Goal: Information Seeking & Learning: Learn about a topic

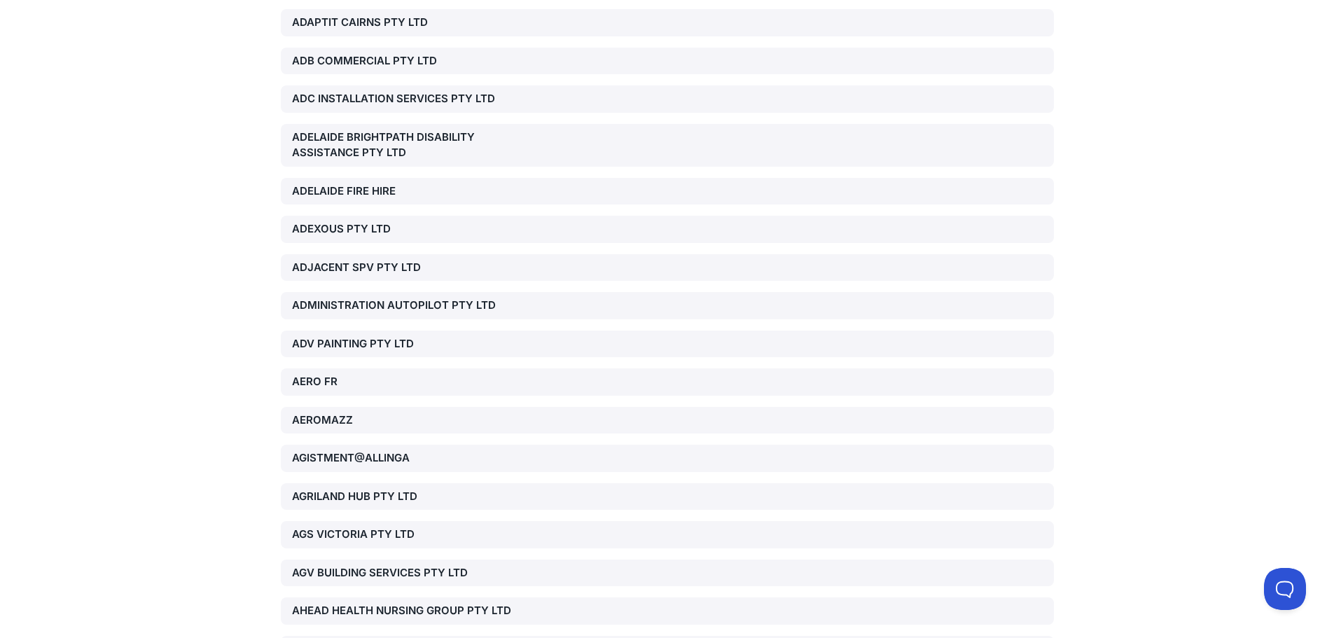
scroll to position [16810, 0]
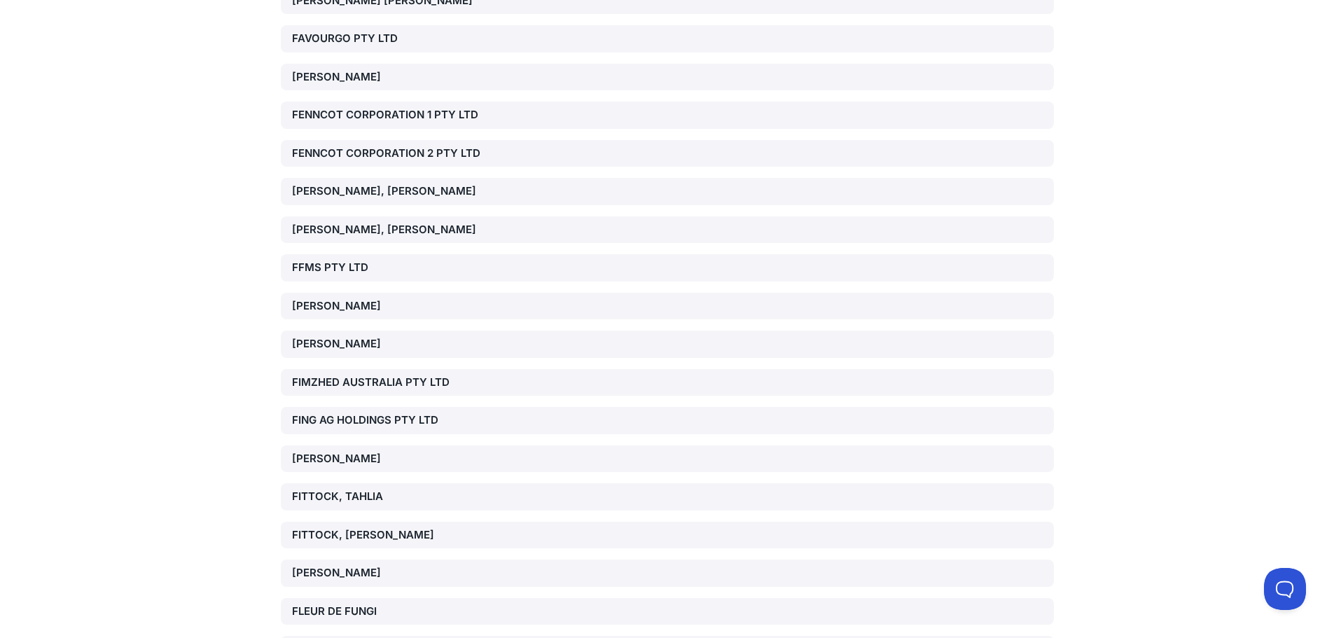
click at [383, 375] on div "FIMZHED AUSTRALIA PTY LTD" at bounding box center [415, 383] width 246 height 16
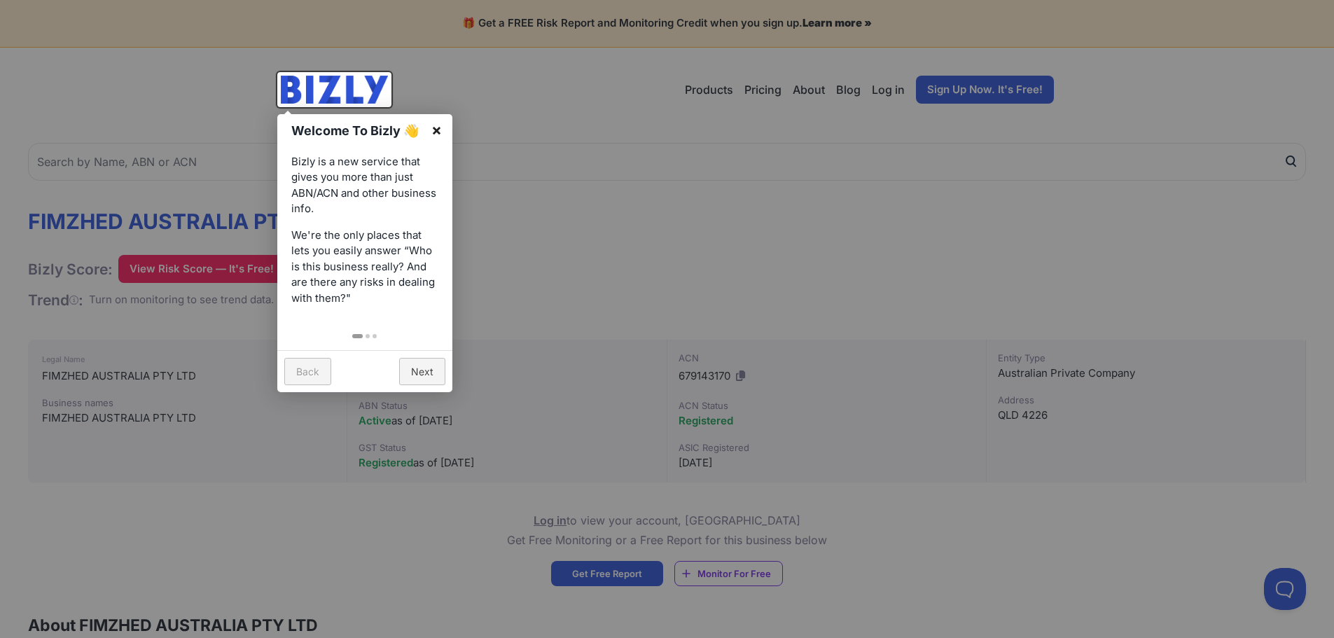
click at [434, 129] on link "×" at bounding box center [437, 130] width 32 height 32
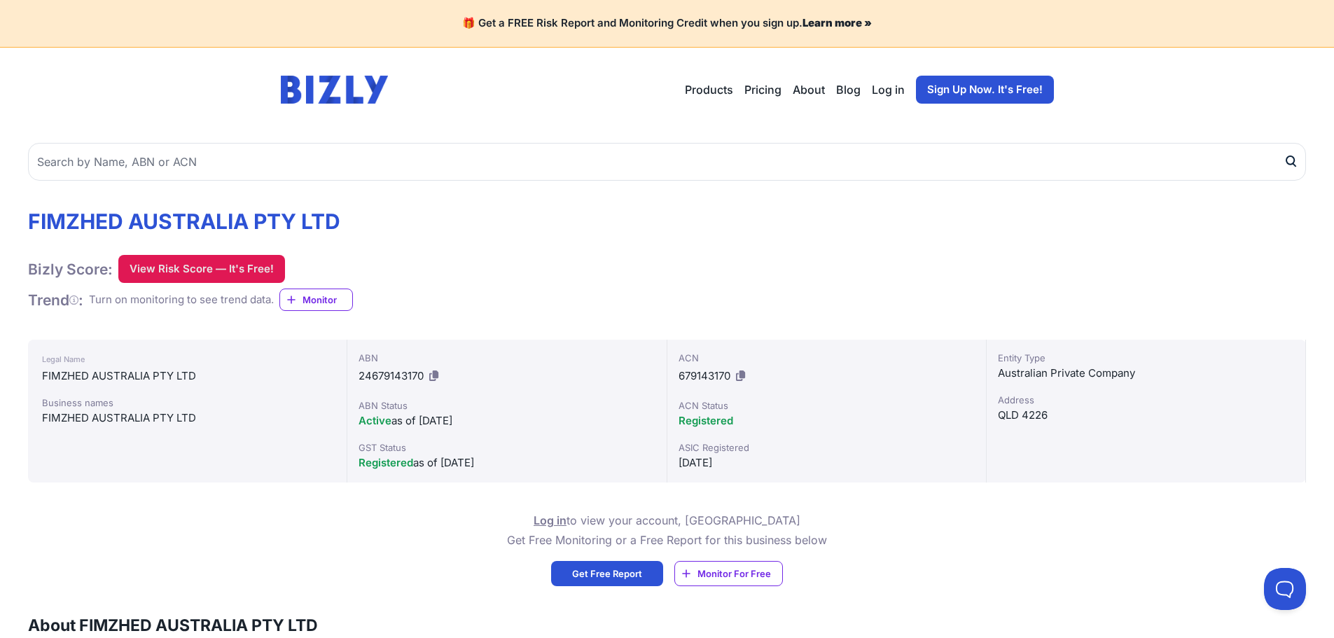
click at [141, 275] on button "View Risk Score — It's Free!" at bounding box center [201, 269] width 167 height 28
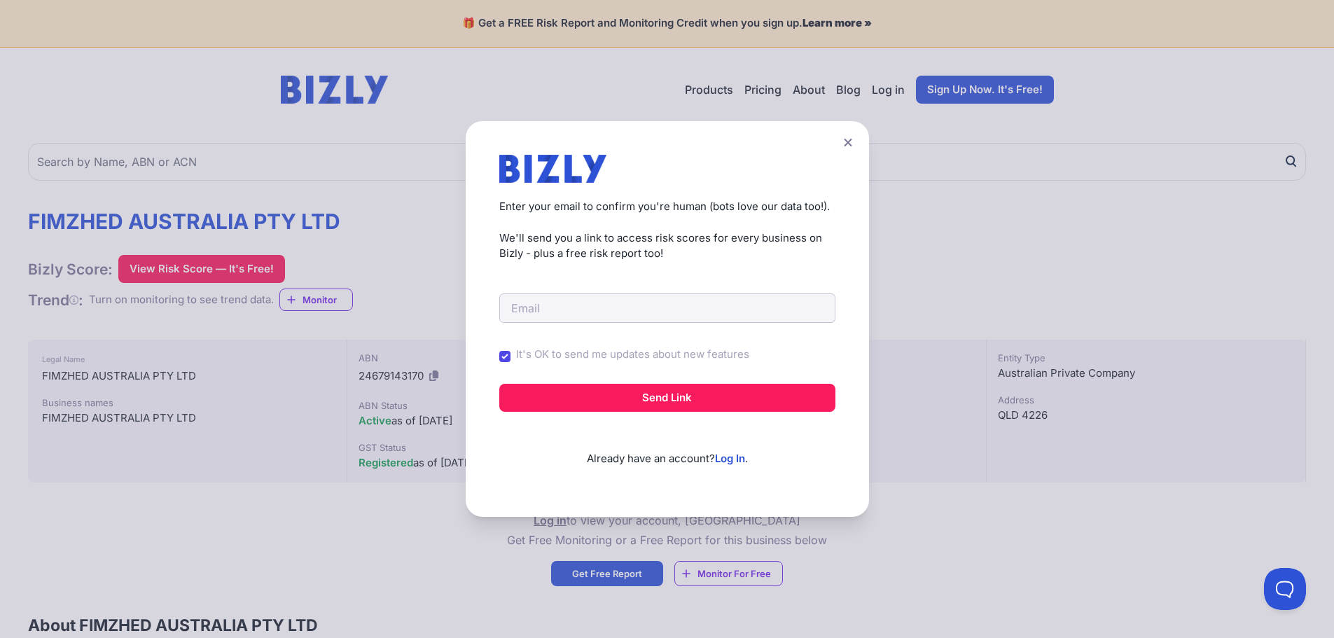
click at [858, 143] on button at bounding box center [848, 142] width 20 height 20
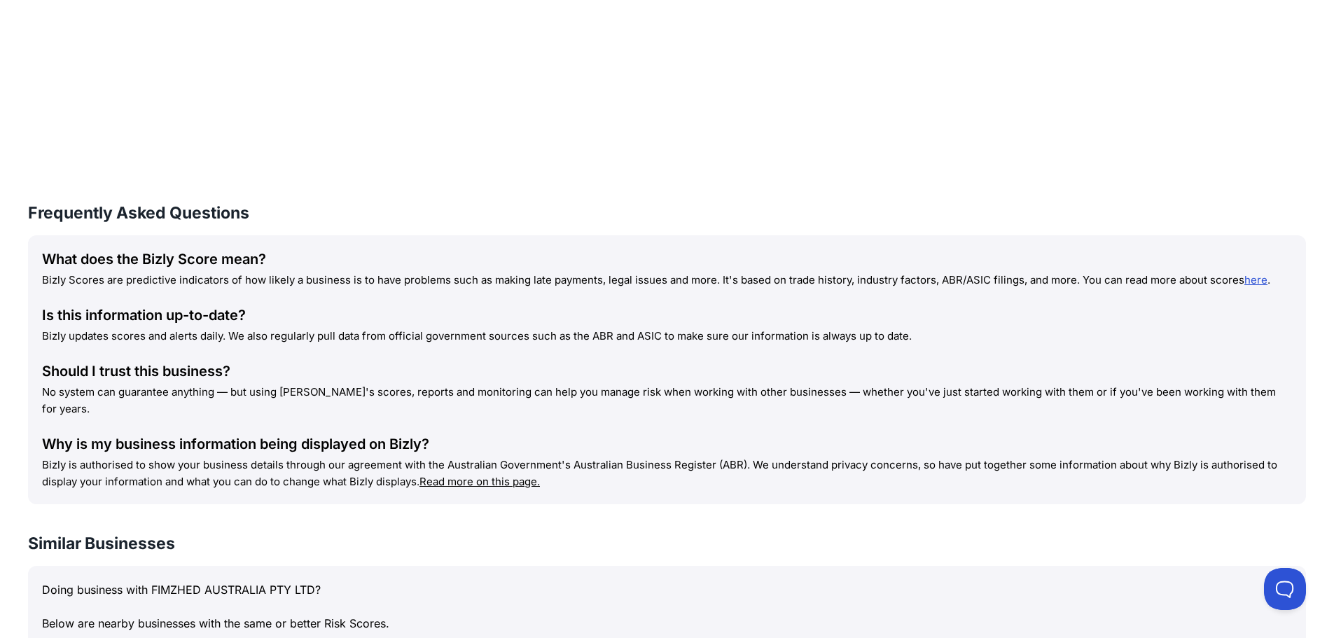
scroll to position [1330, 0]
